Goal: Task Accomplishment & Management: Use online tool/utility

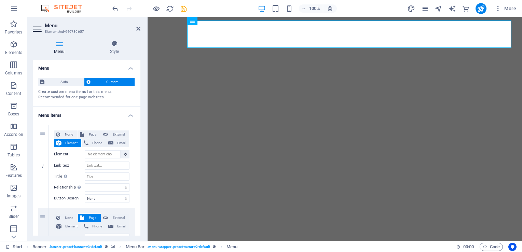
select select
select select "1"
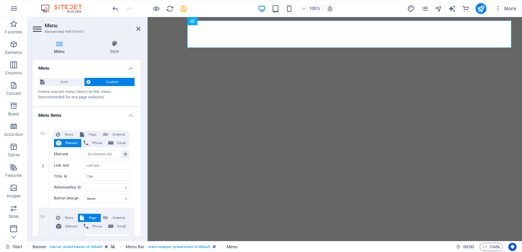
select select
select select "2"
select select
drag, startPoint x: 0, startPoint y: 0, endPoint x: 139, endPoint y: 30, distance: 142.2
click at [139, 30] on icon at bounding box center [138, 28] width 4 height 5
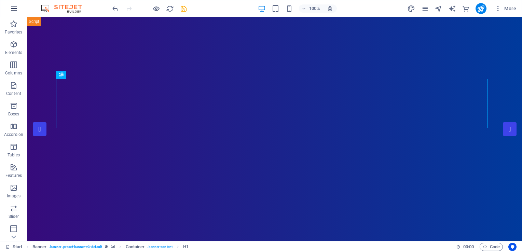
click at [14, 5] on icon "button" at bounding box center [14, 8] width 8 height 8
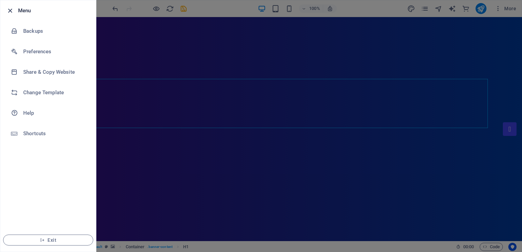
click at [8, 12] on icon "button" at bounding box center [10, 11] width 8 height 8
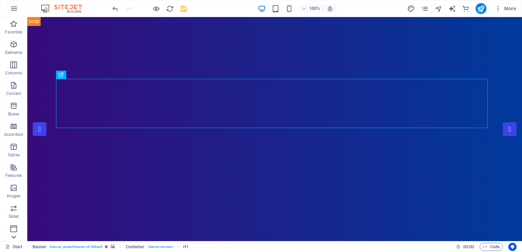
click at [12, 236] on icon at bounding box center [14, 237] width 10 height 10
click at [95, 23] on icon at bounding box center [95, 21] width 5 height 8
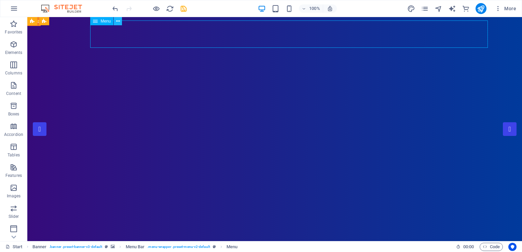
click at [117, 23] on icon at bounding box center [118, 21] width 4 height 7
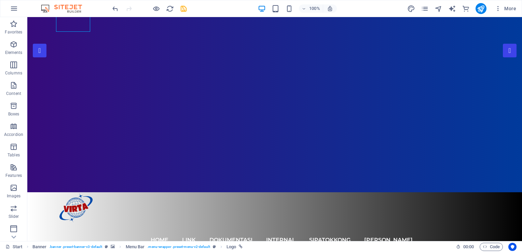
scroll to position [196, 0]
